Goal: Task Accomplishment & Management: Use online tool/utility

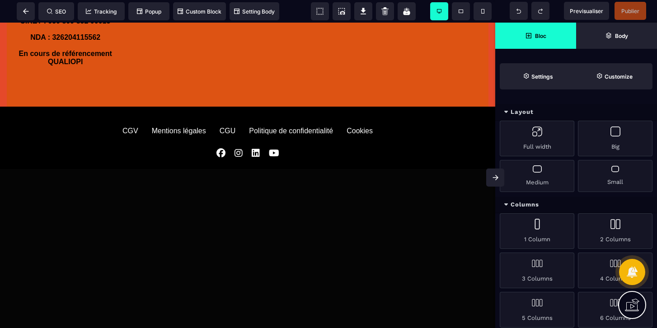
scroll to position [1282, 0]
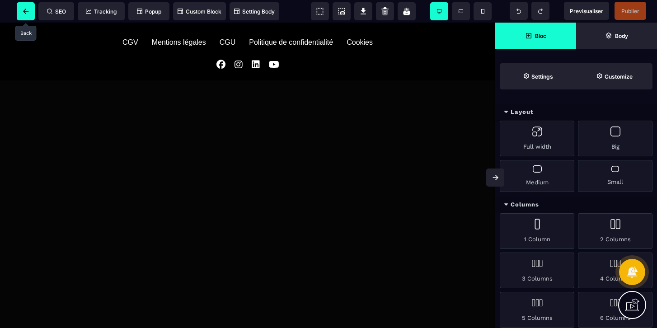
click at [23, 11] on icon at bounding box center [25, 11] width 5 height 5
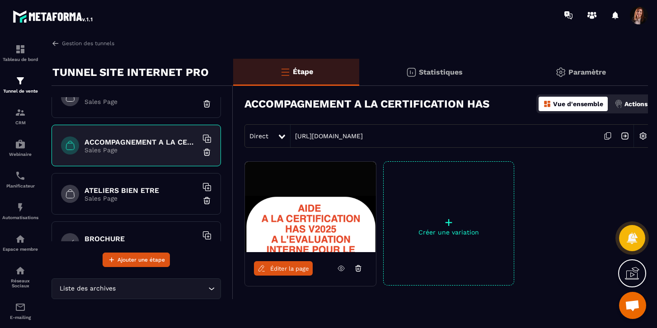
scroll to position [234, 0]
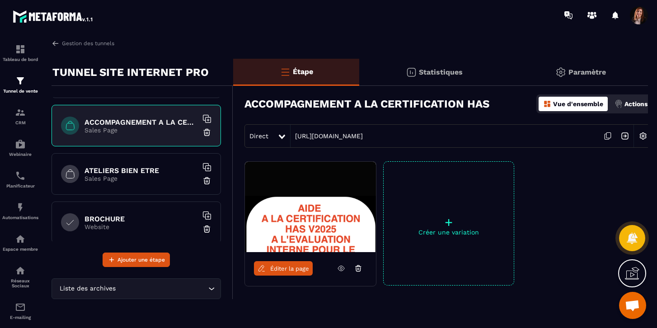
click at [139, 183] on div "ATELIERS BIEN ETRE Sales Page" at bounding box center [136, 174] width 169 height 42
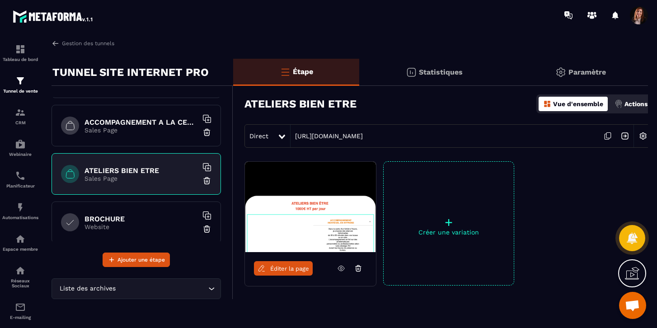
scroll to position [3, 0]
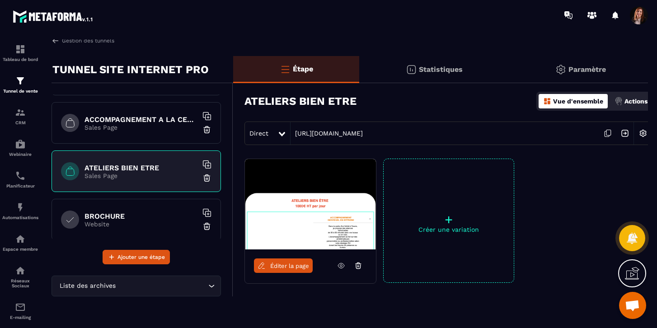
click at [288, 265] on span "Éditer la page" at bounding box center [289, 266] width 39 height 7
